Goal: Information Seeking & Learning: Learn about a topic

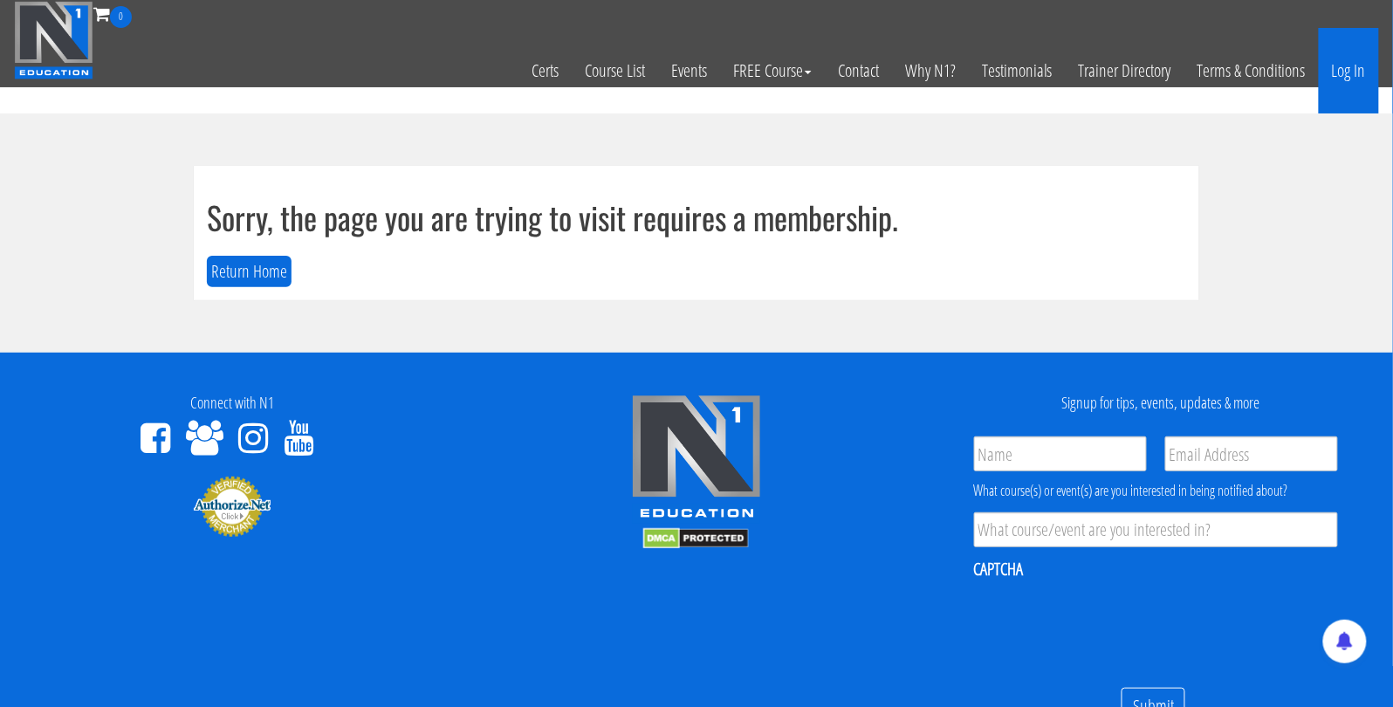
click at [1357, 75] on link "Log In" at bounding box center [1348, 71] width 60 height 86
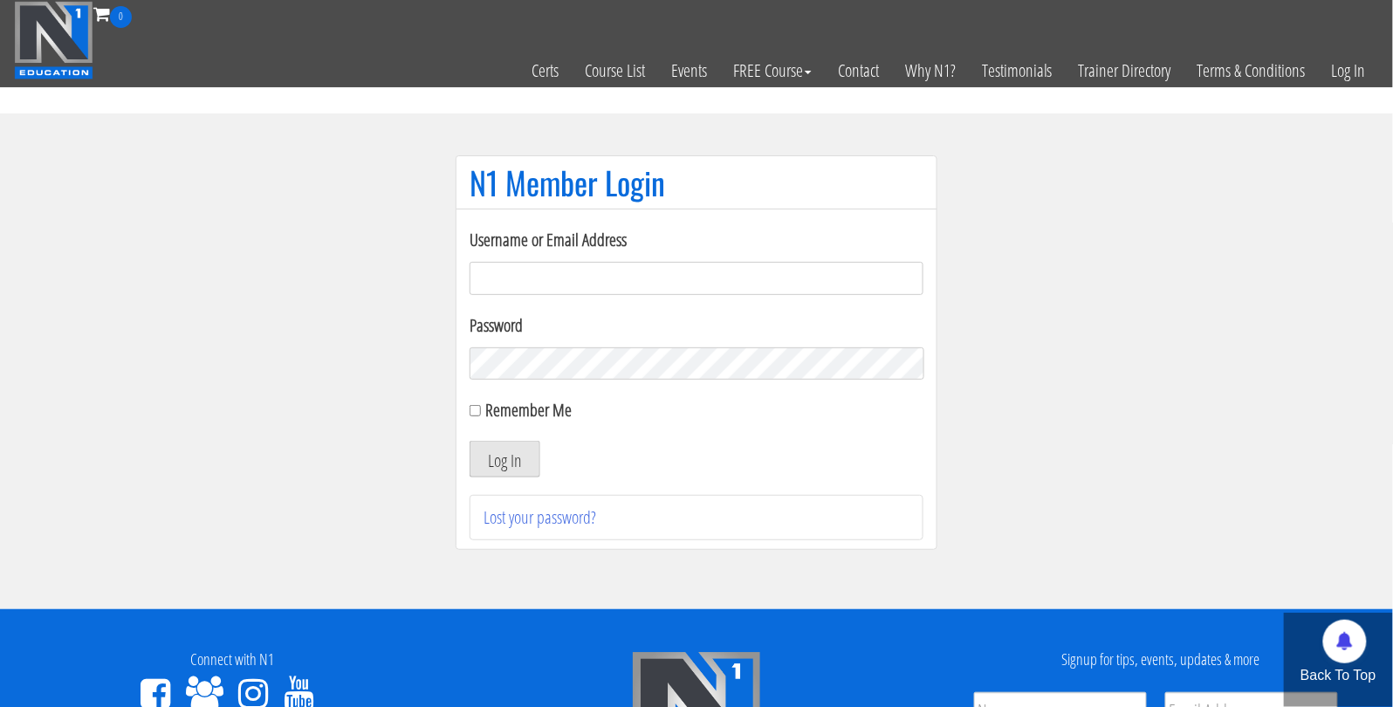
type input "johnathan.beech-6918"
click at [501, 459] on button "Log In" at bounding box center [504, 459] width 71 height 37
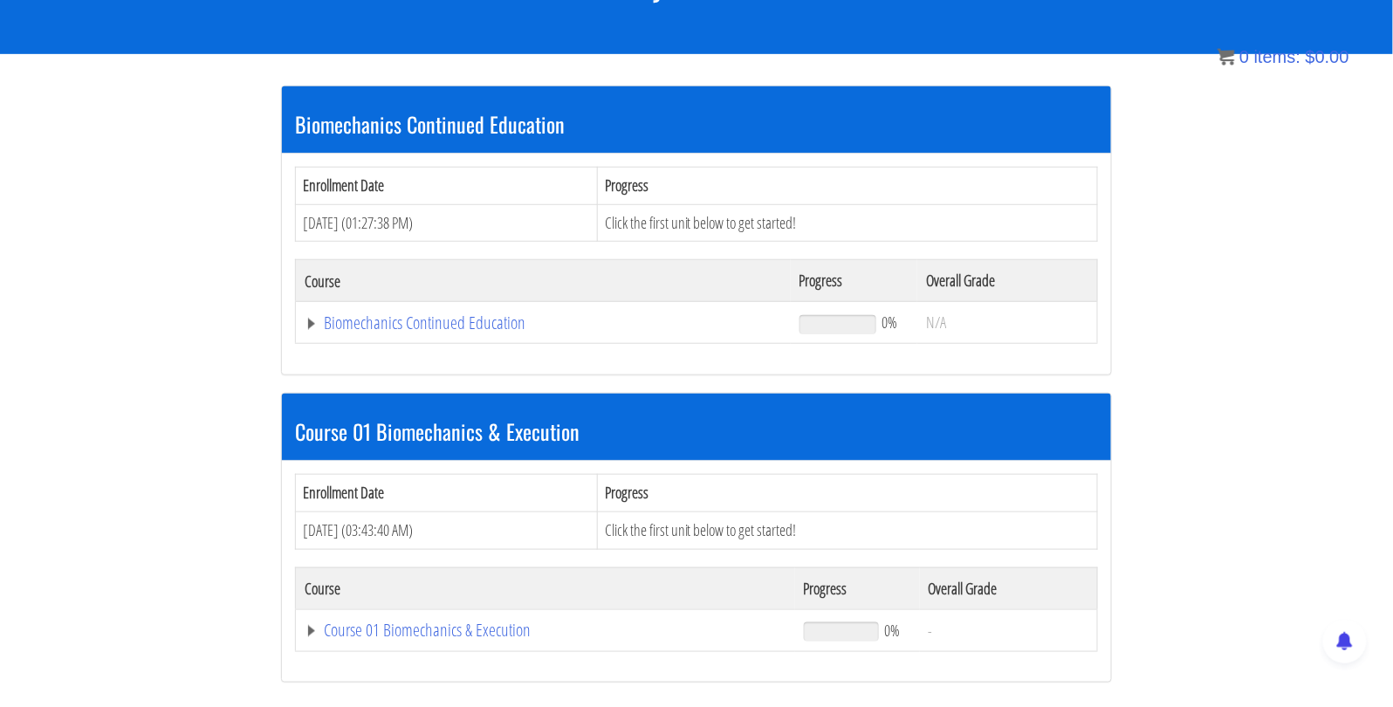
scroll to position [277, 0]
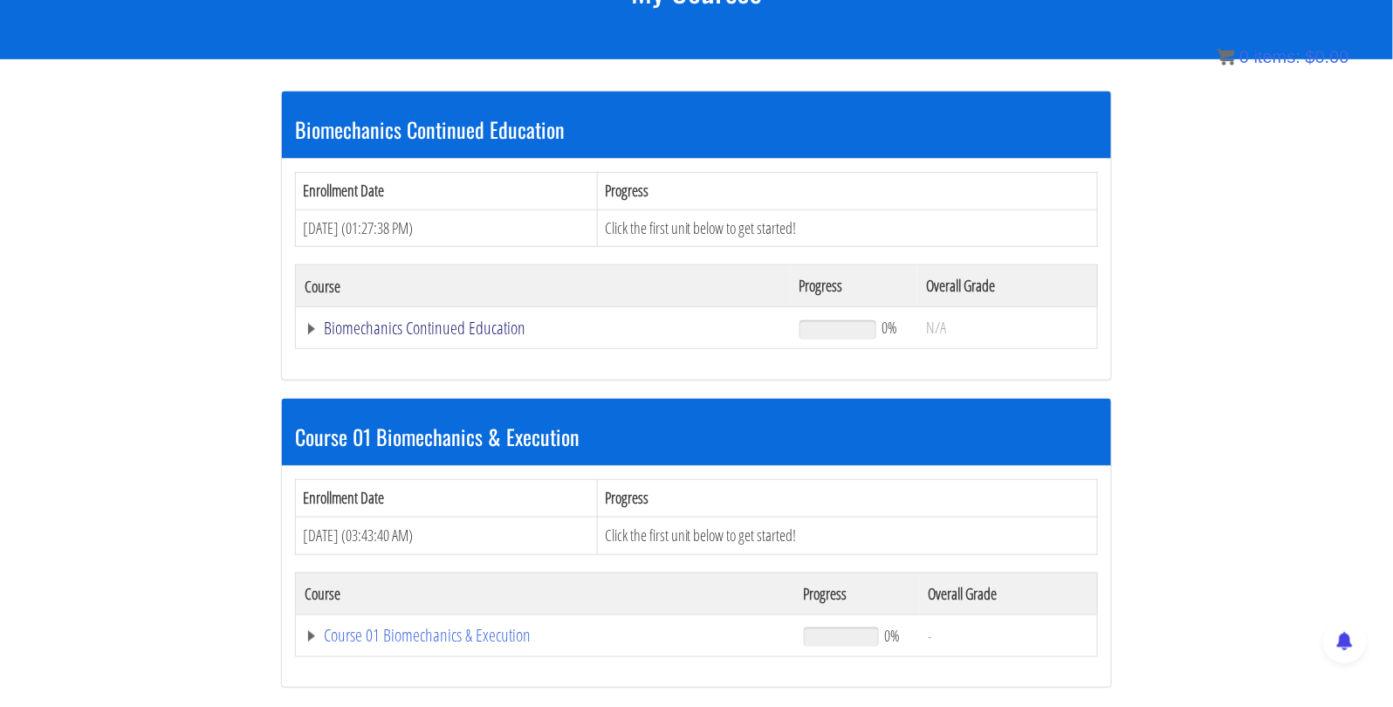
click at [453, 326] on link "Biomechanics Continued Education" at bounding box center [543, 327] width 477 height 17
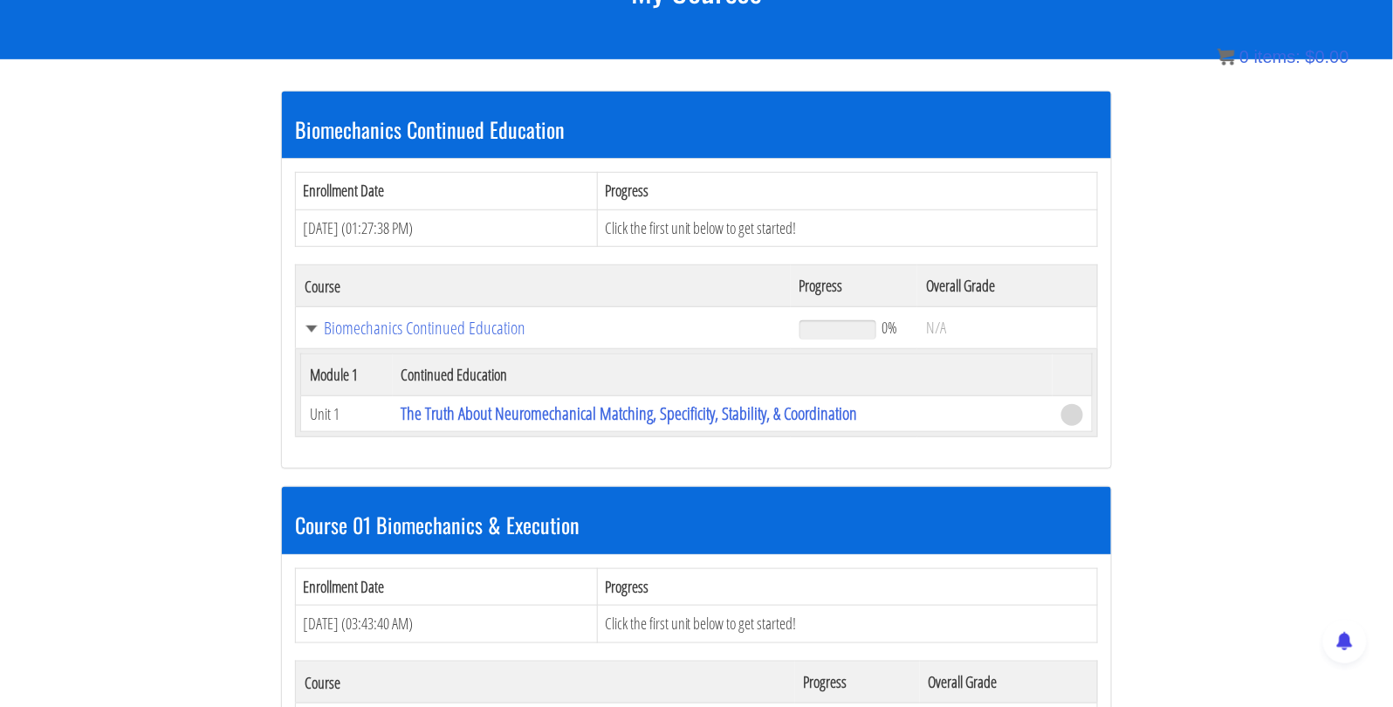
click at [1072, 413] on span at bounding box center [1072, 415] width 22 height 22
click at [843, 414] on link "The Truth About Neuromechanical Matching, Specificity, Stability, & Coordination" at bounding box center [629, 413] width 456 height 24
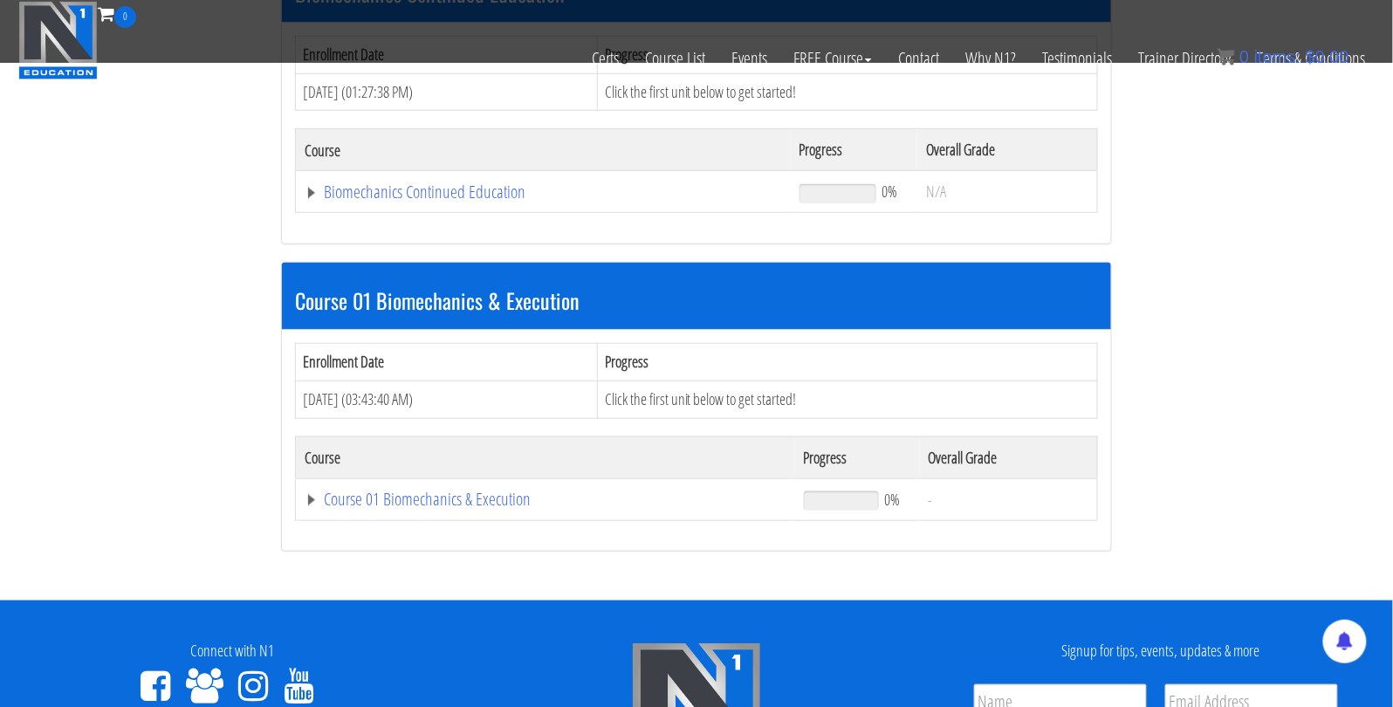
scroll to position [305, 0]
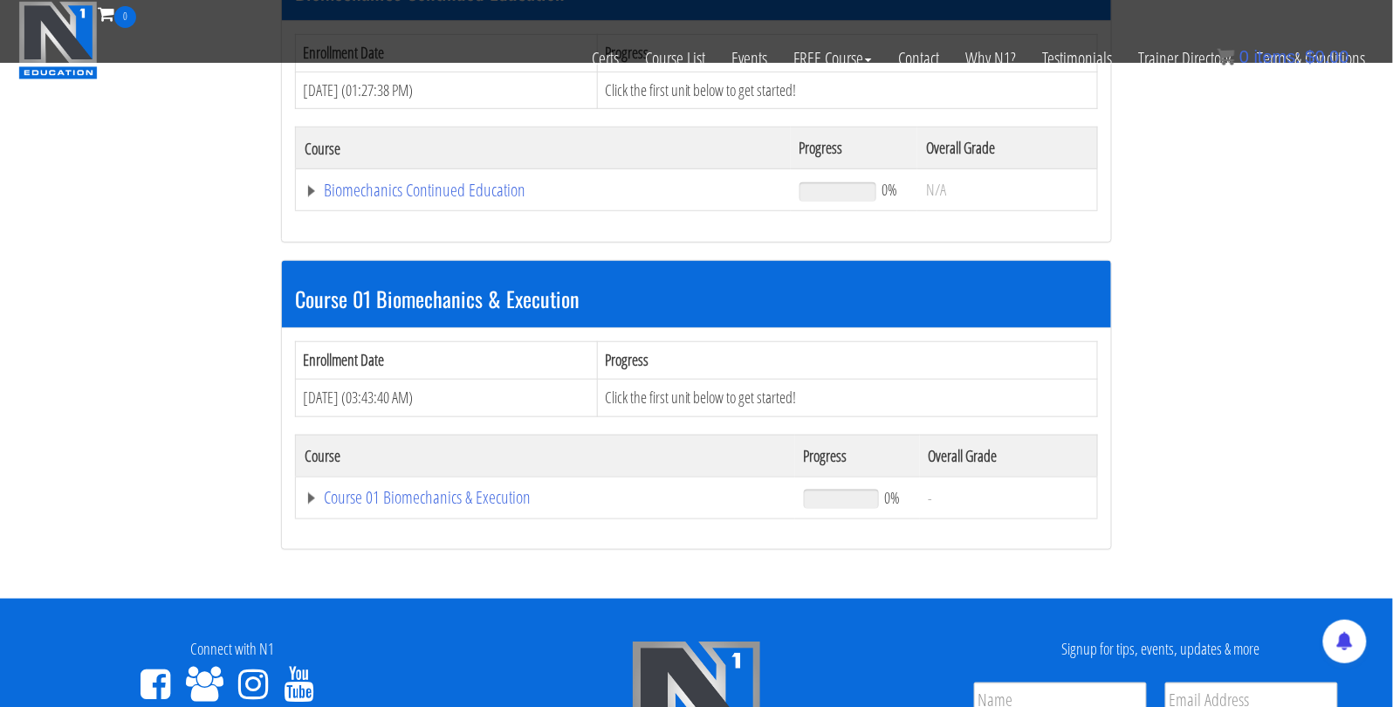
click at [397, 304] on h3 "Course 01 Biomechanics & Execution" at bounding box center [696, 298] width 803 height 23
click at [380, 199] on link "Course 01 Biomechanics & Execution" at bounding box center [543, 189] width 477 height 17
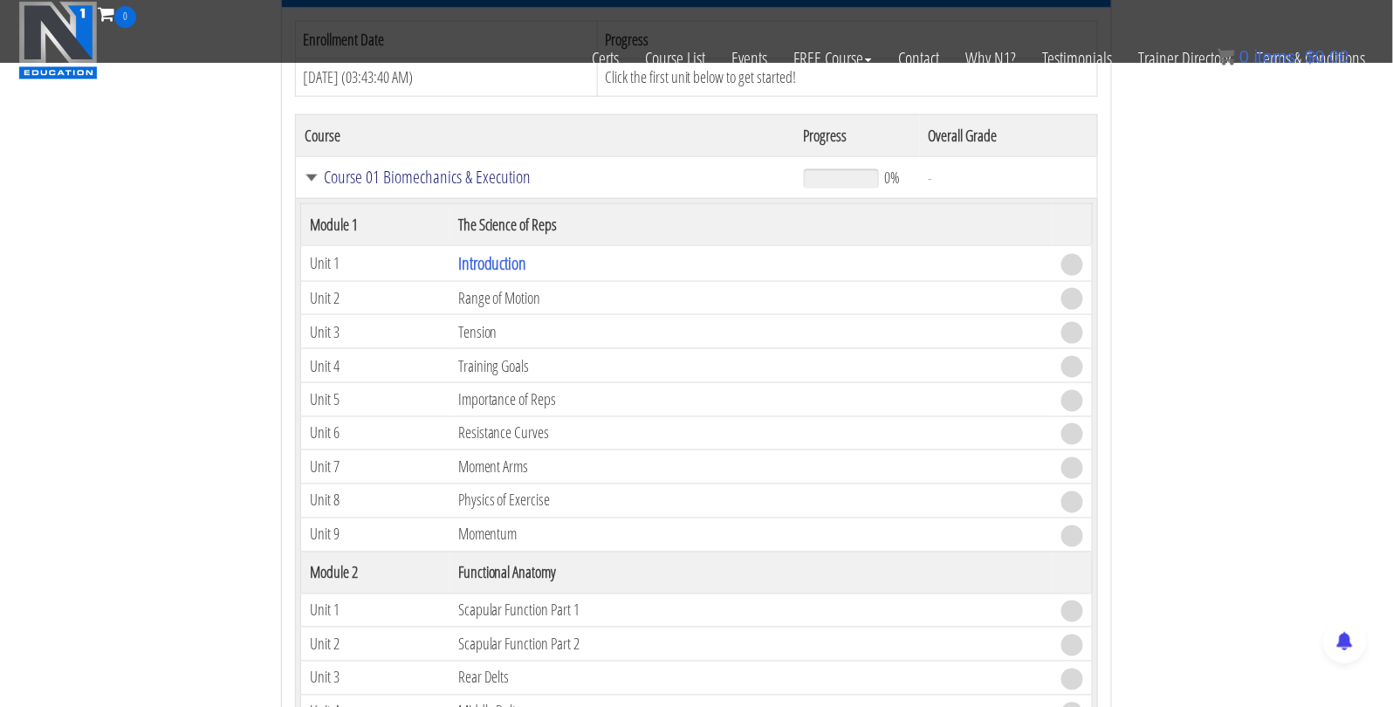
scroll to position [629, 0]
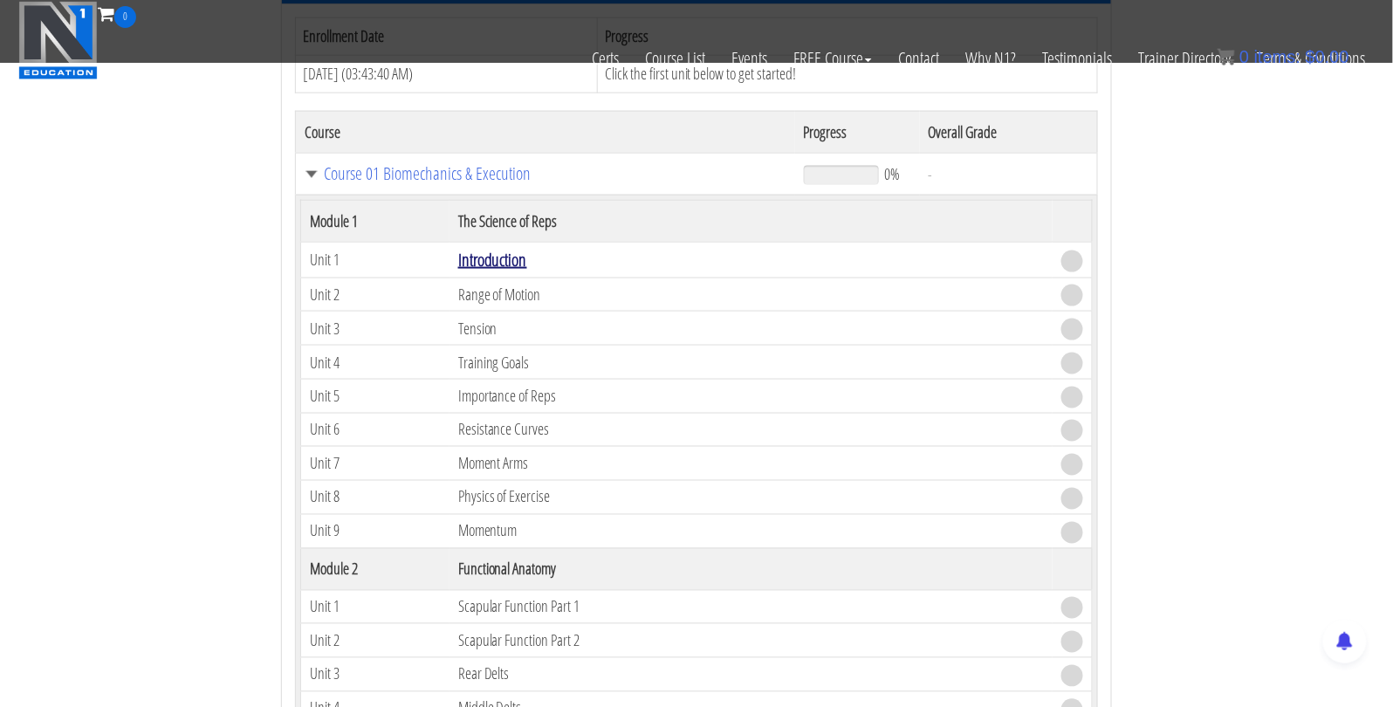
click at [505, 257] on link "Introduction" at bounding box center [492, 260] width 69 height 24
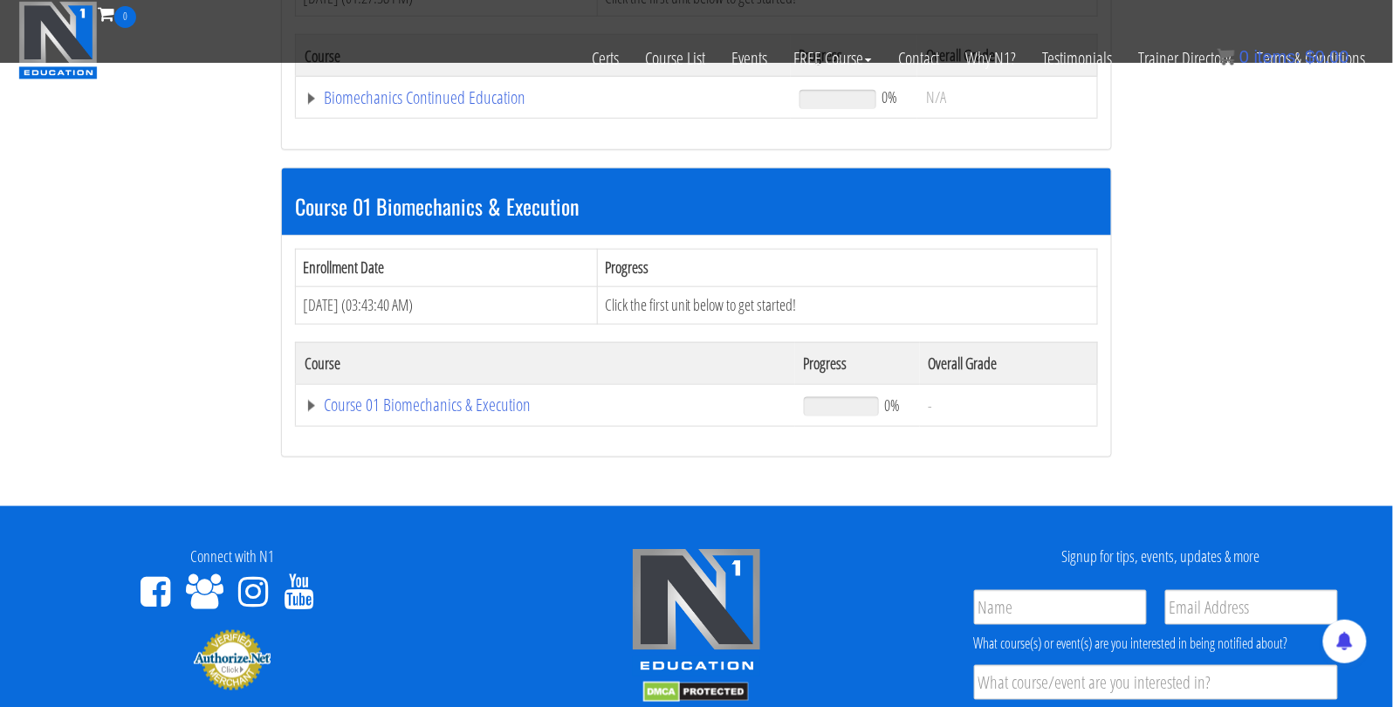
scroll to position [400, 0]
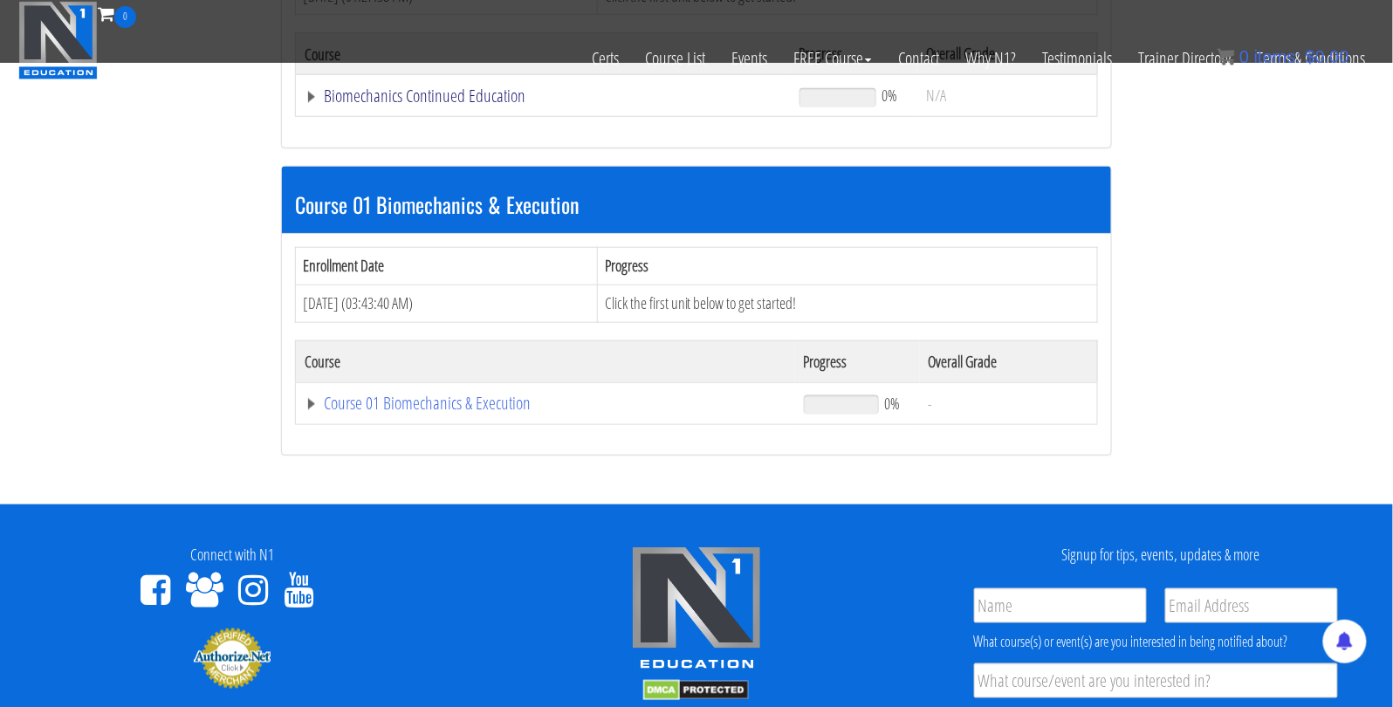
click at [469, 95] on link "Biomechanics Continued Education" at bounding box center [543, 95] width 477 height 17
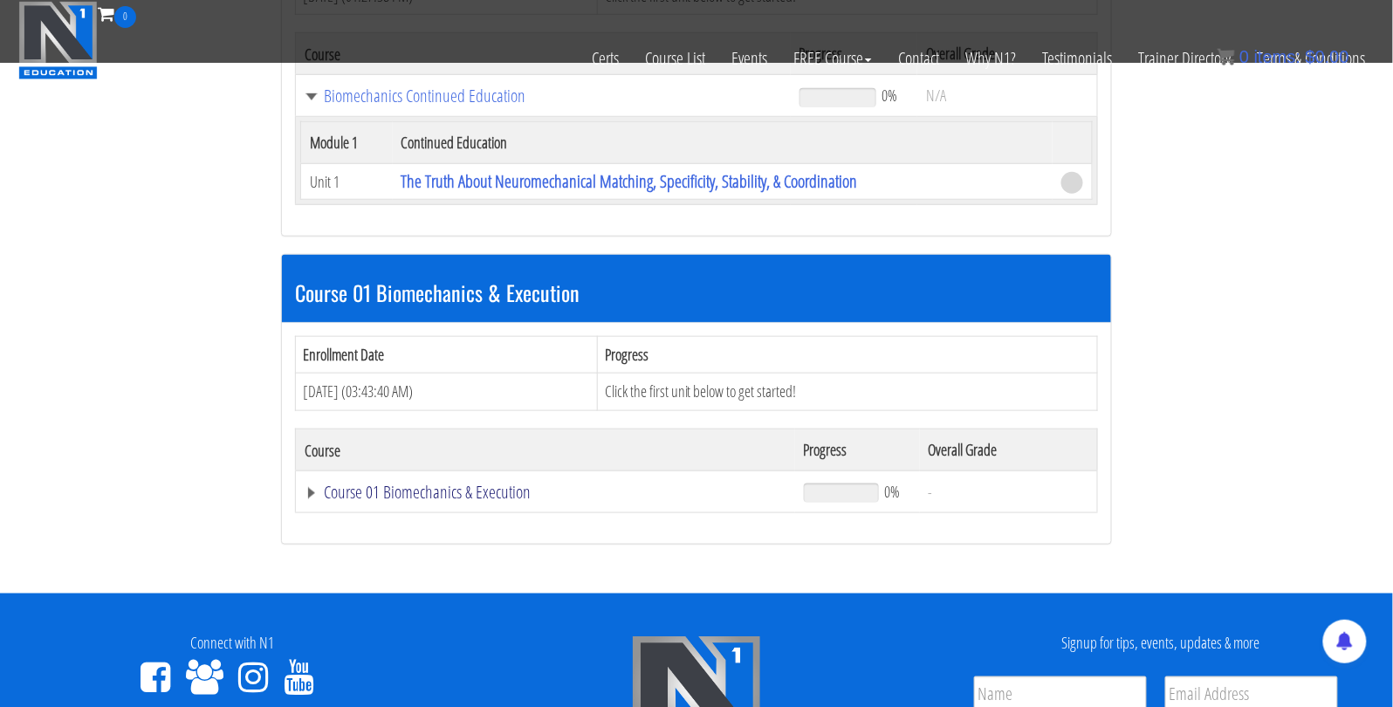
click at [355, 105] on link "Course 01 Biomechanics & Execution" at bounding box center [543, 95] width 477 height 17
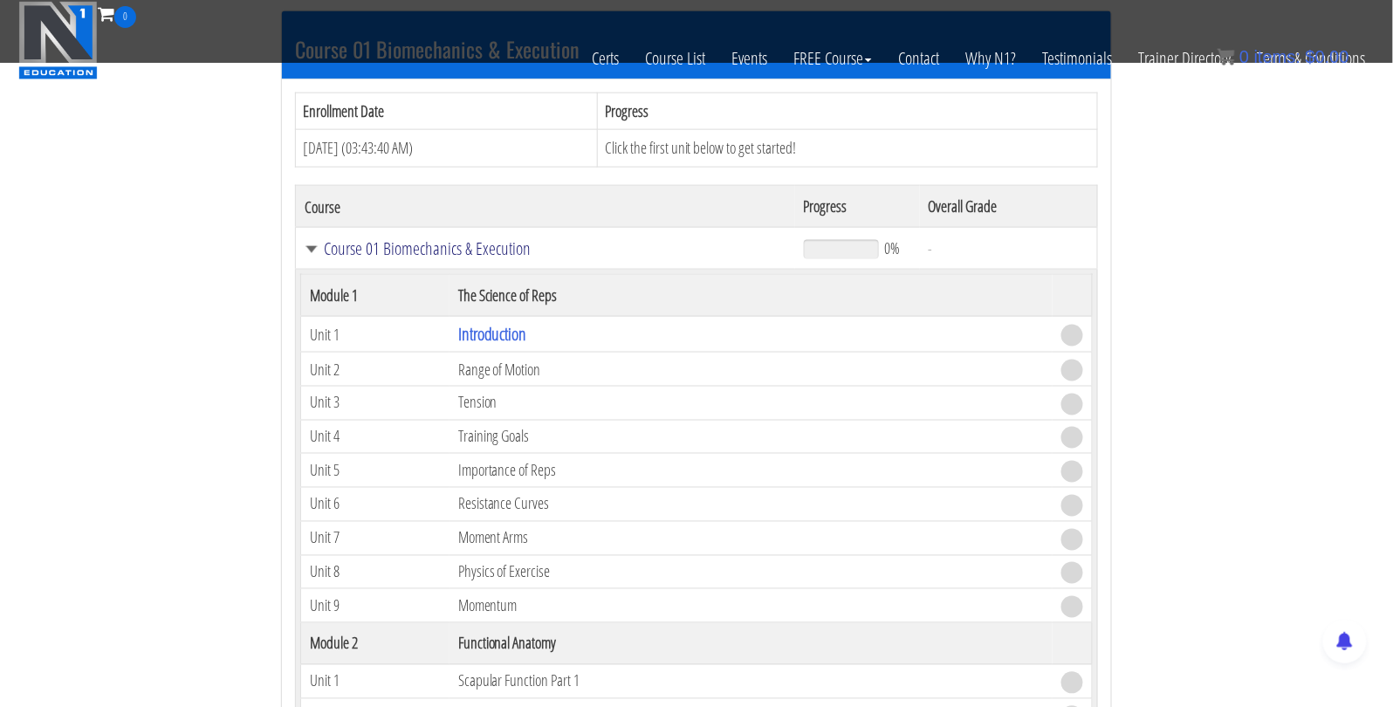
scroll to position [672, 0]
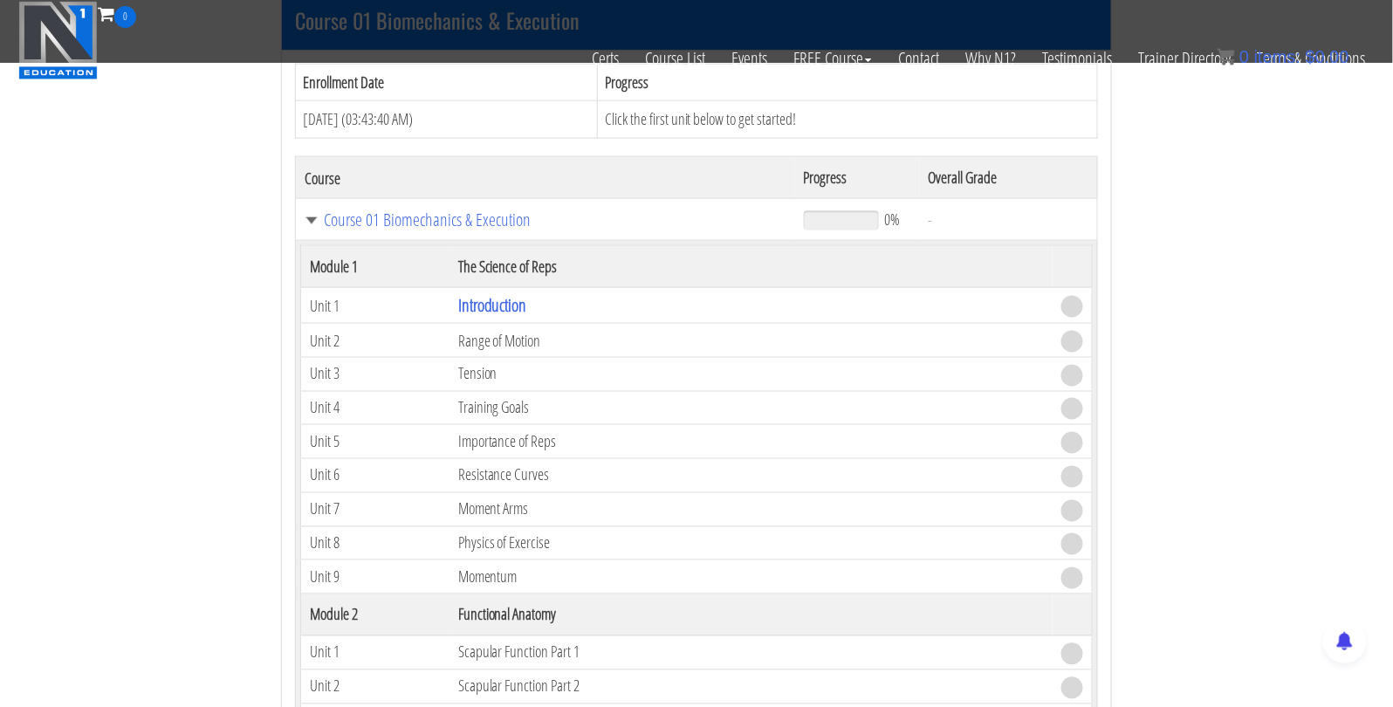
click at [1071, 296] on span at bounding box center [1072, 307] width 22 height 22
